Goal: Use online tool/utility

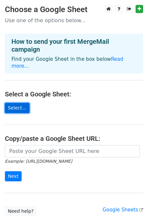
click at [21, 103] on link "Select..." at bounding box center [17, 108] width 24 height 10
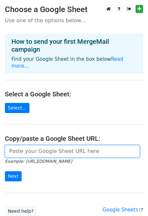
click at [63, 149] on input "url" at bounding box center [72, 151] width 134 height 12
paste input "Yet Another Mail Merge"
click at [48, 146] on input "Yet Another Mail Merge" at bounding box center [72, 151] width 134 height 12
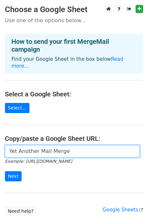
paste input "[URL][DOMAIN_NAME]"
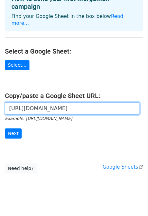
scroll to position [46, 0]
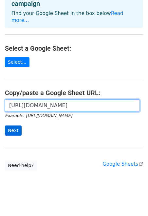
type input "[URL][DOMAIN_NAME]"
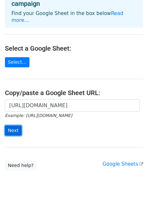
scroll to position [0, 0]
click at [16, 125] on input "Next" at bounding box center [13, 130] width 17 height 10
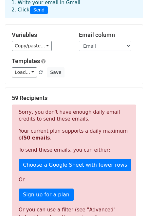
scroll to position [43, 0]
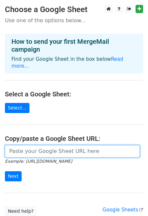
click at [46, 145] on input "url" at bounding box center [72, 151] width 134 height 12
type input "[URL][DOMAIN_NAME]"
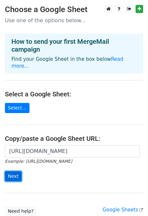
click at [14, 171] on input "Next" at bounding box center [13, 176] width 17 height 10
